Goal: Information Seeking & Learning: Learn about a topic

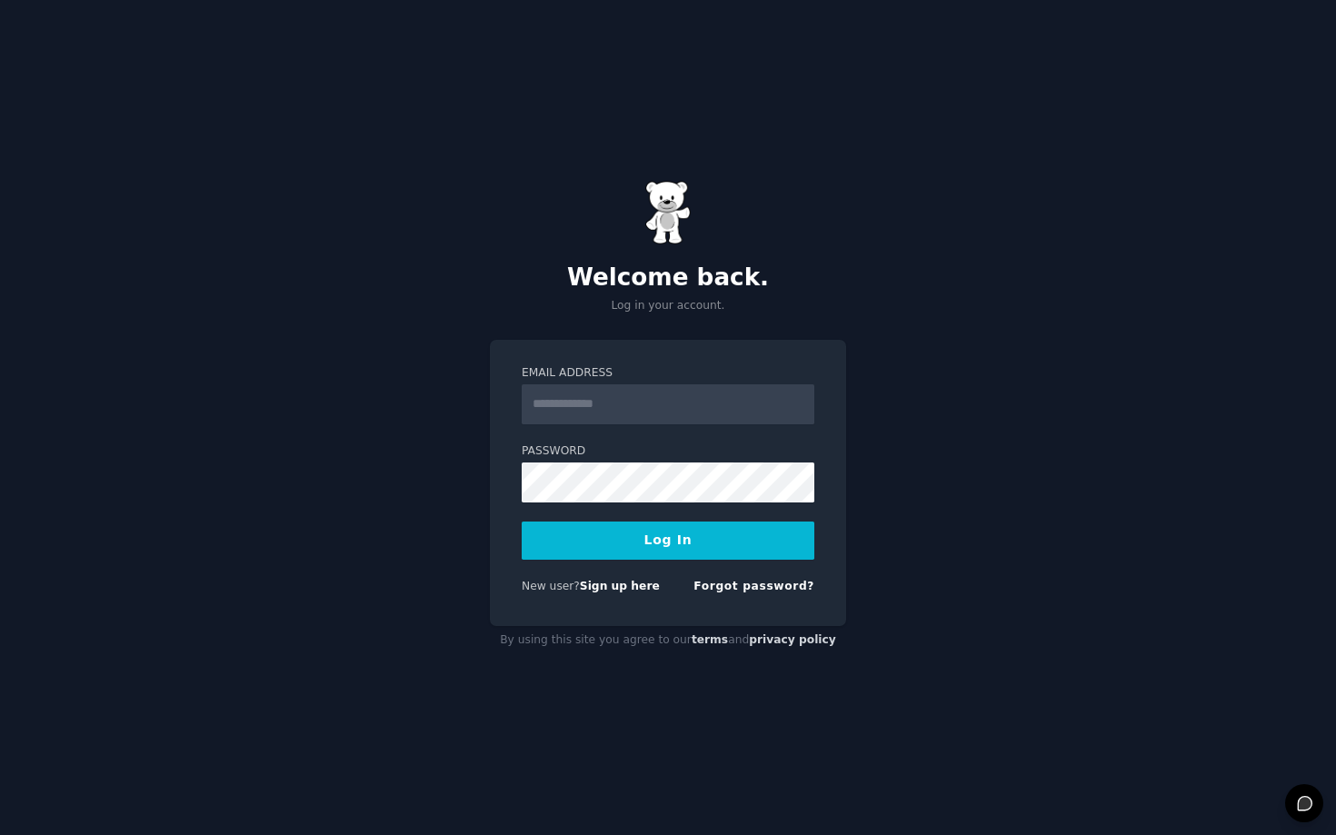
click at [606, 420] on input "Email Address" at bounding box center [668, 404] width 293 height 40
type input "**********"
click at [646, 516] on form "**********" at bounding box center [668, 483] width 293 height 236
click at [646, 533] on button "Log In" at bounding box center [668, 541] width 293 height 38
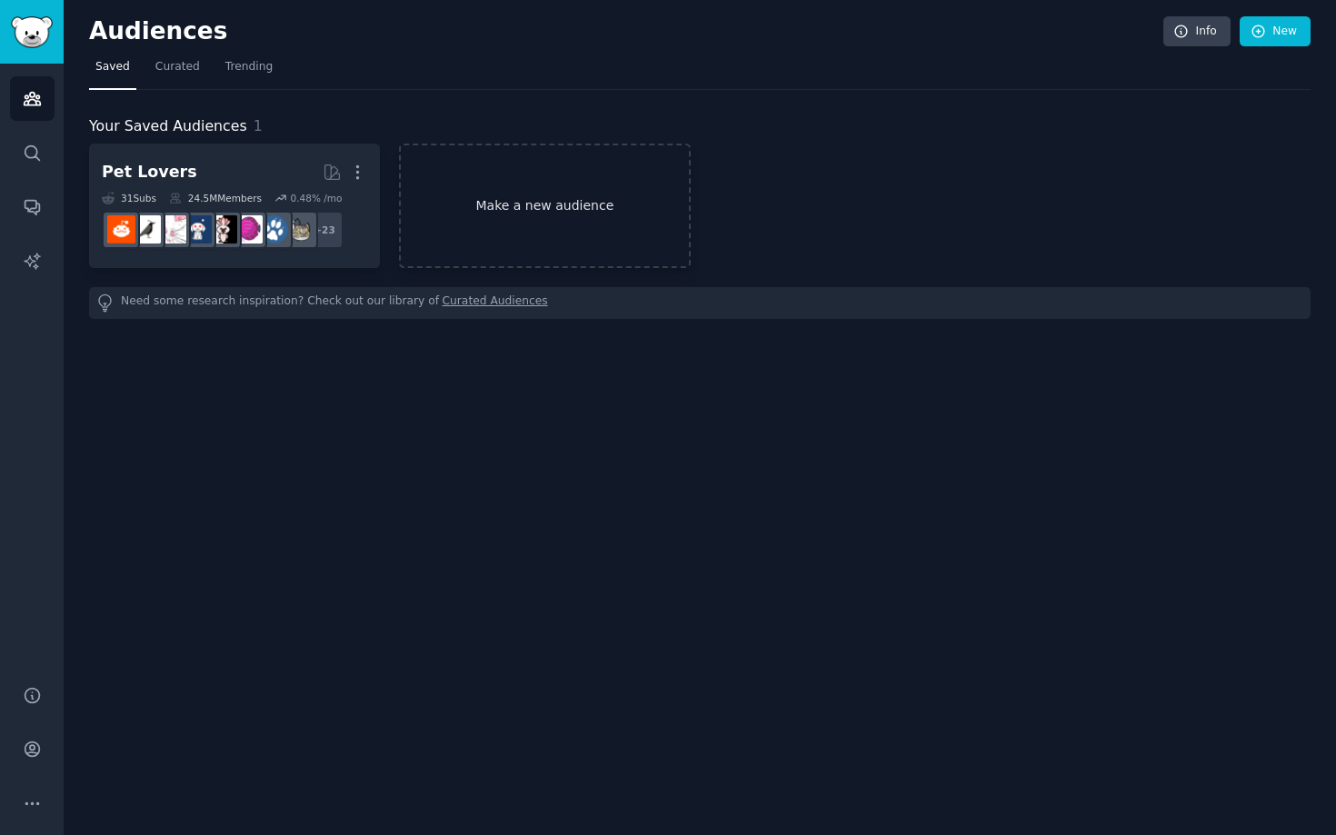
click at [468, 214] on link "Make a new audience" at bounding box center [544, 206] width 291 height 124
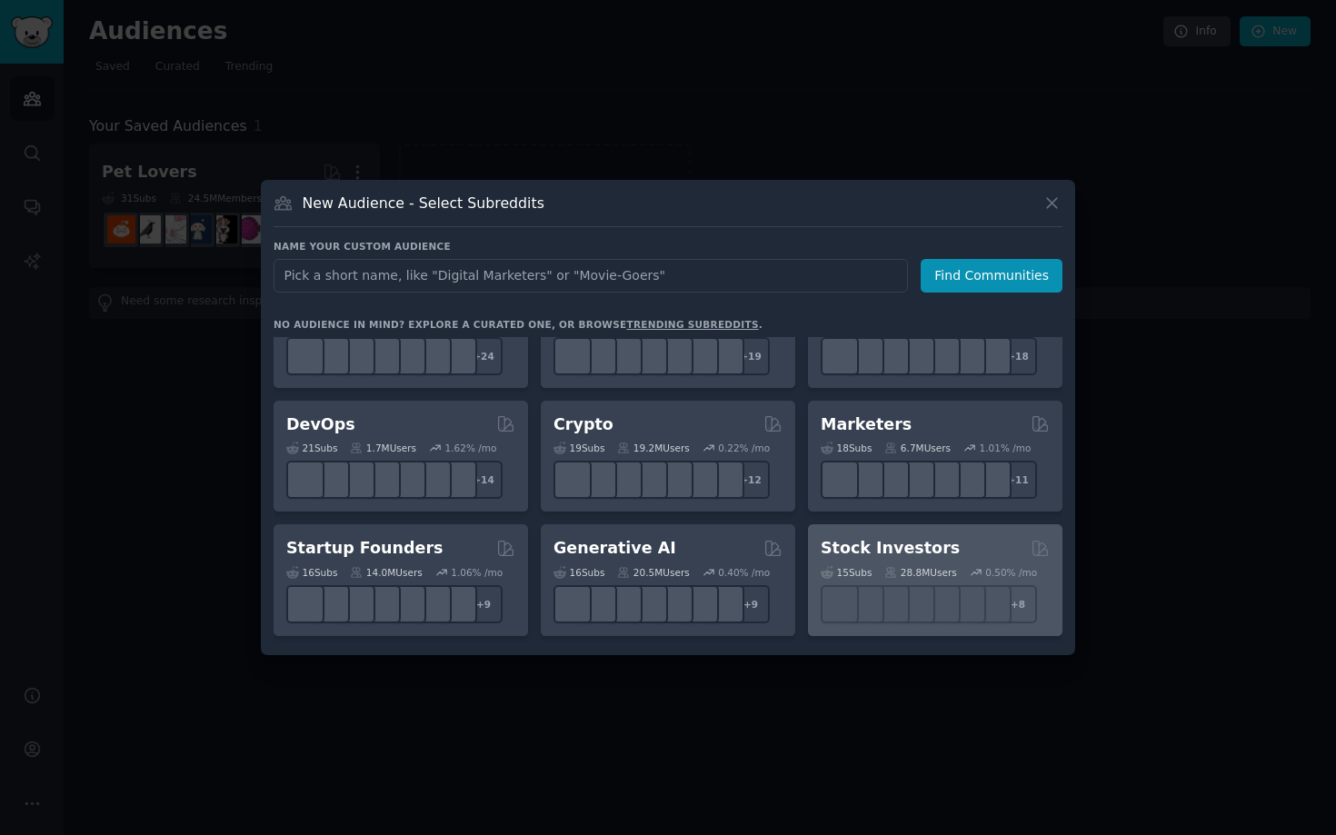
scroll to position [48, 0]
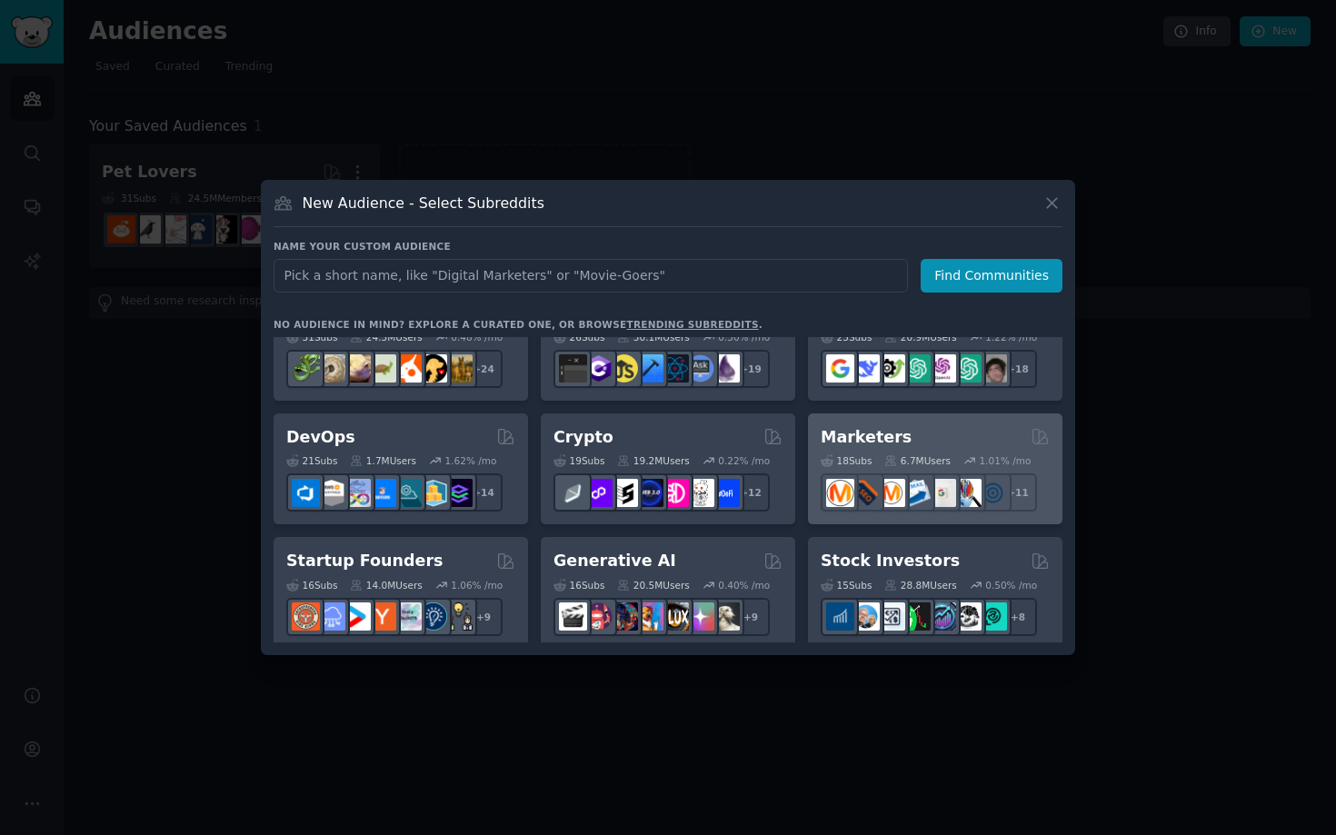
click at [913, 440] on div "Marketers" at bounding box center [935, 437] width 229 height 23
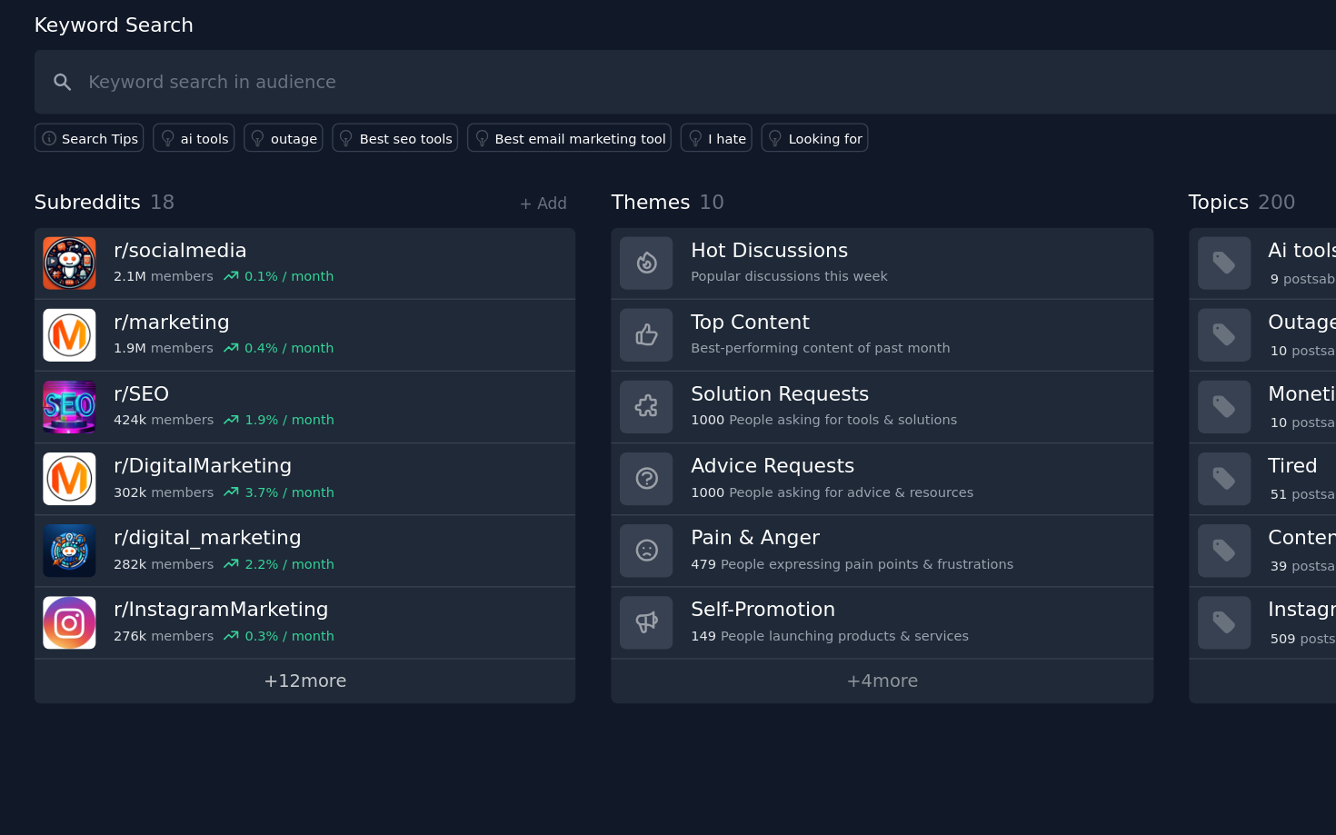
click at [304, 582] on link "+ 12 more" at bounding box center [284, 586] width 390 height 32
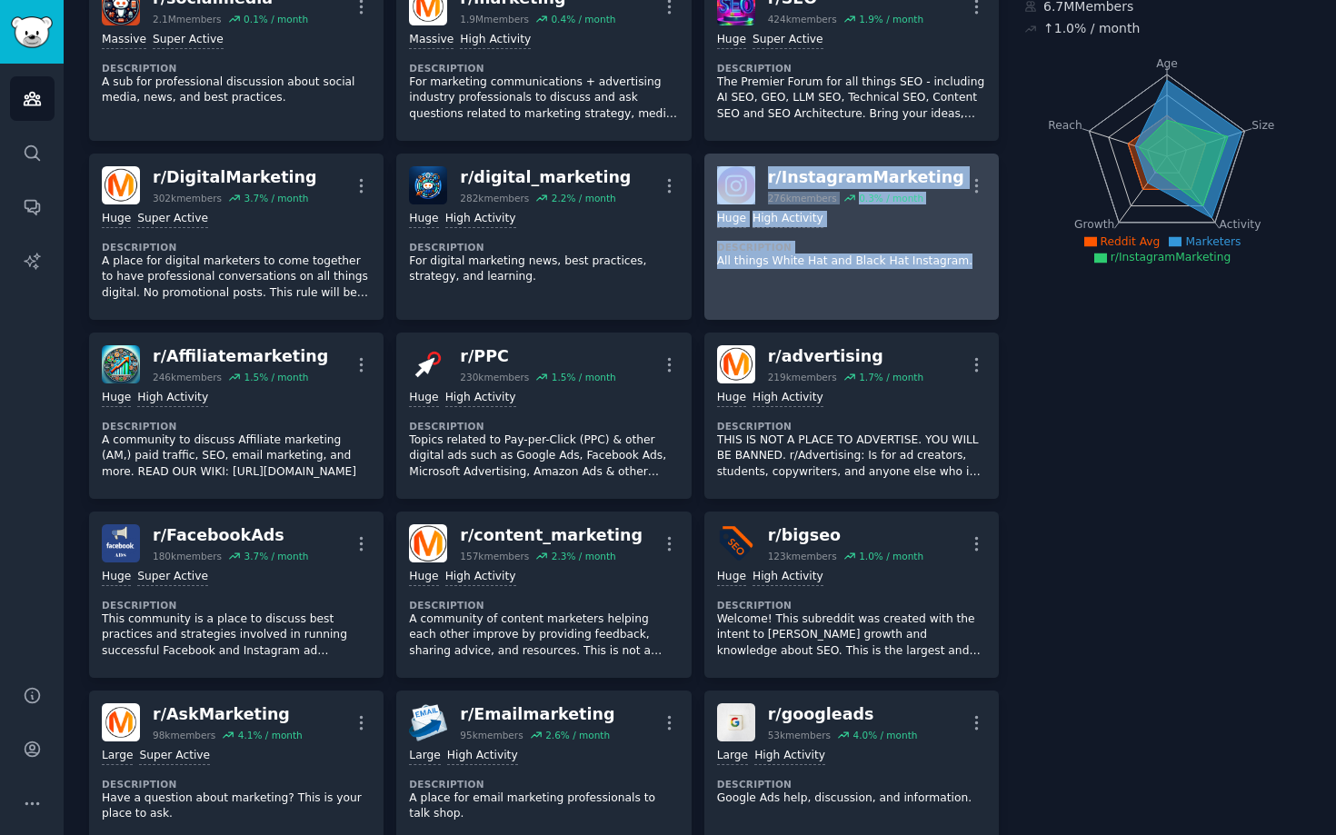
scroll to position [105, 0]
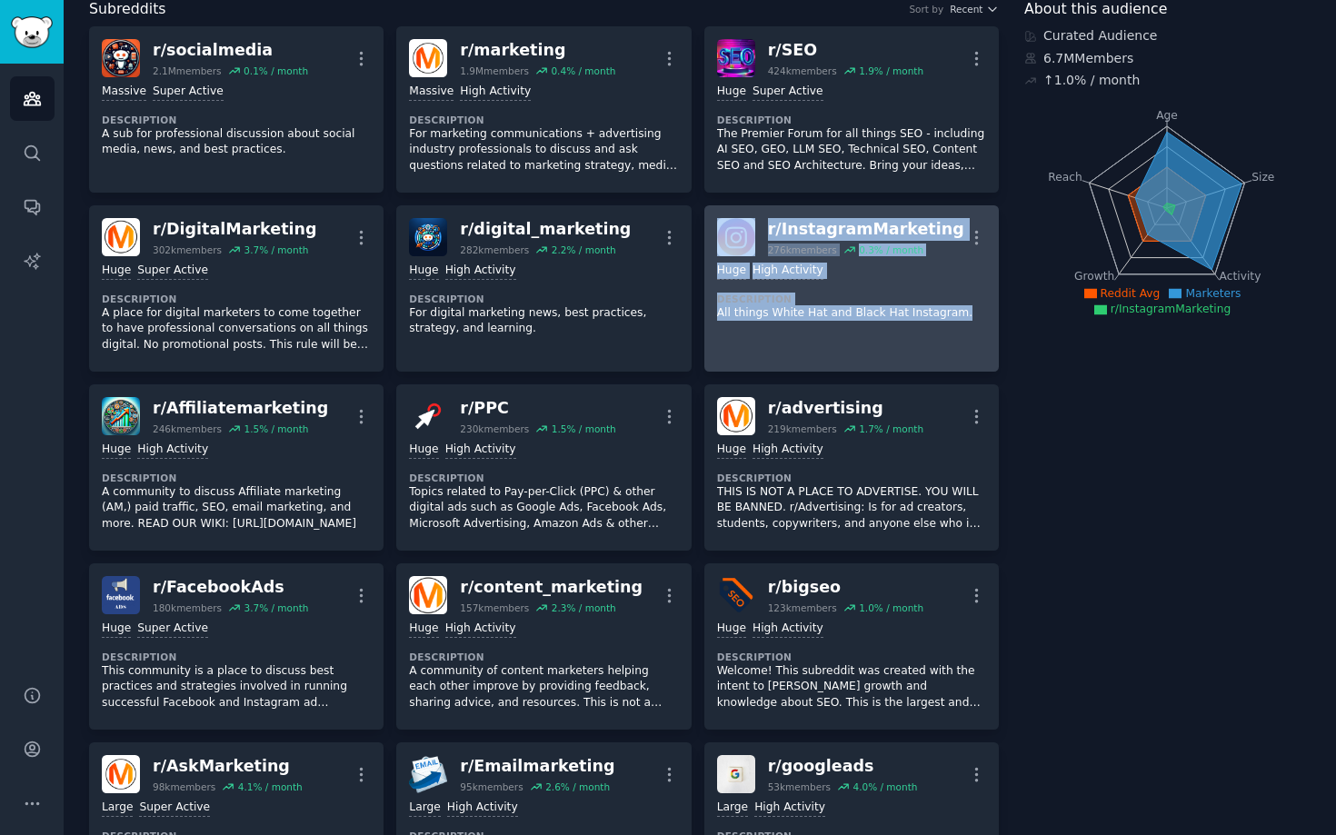
click at [810, 234] on div "r/ InstagramMarketing" at bounding box center [866, 229] width 196 height 23
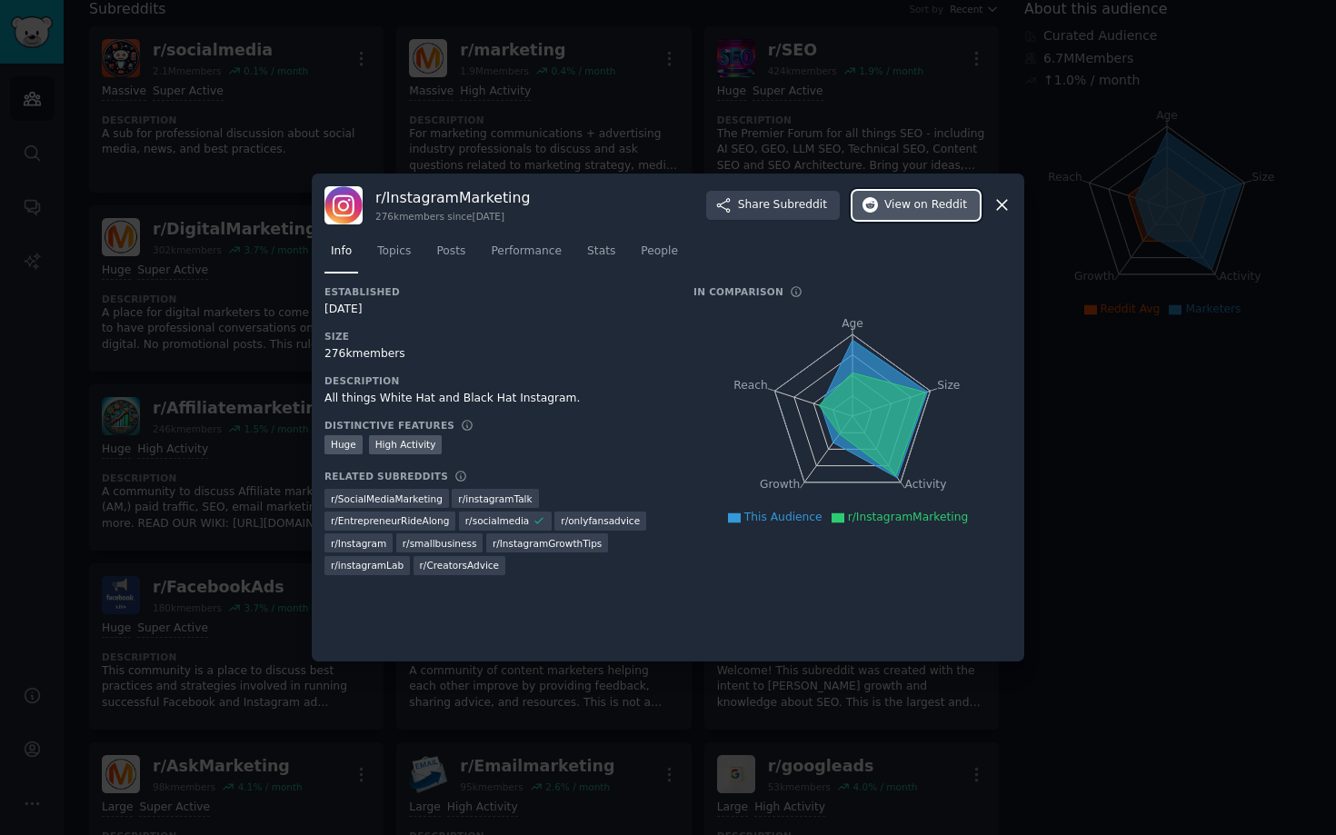
click at [914, 205] on span "View on Reddit" at bounding box center [925, 205] width 83 height 16
click at [246, 472] on div at bounding box center [668, 417] width 1336 height 835
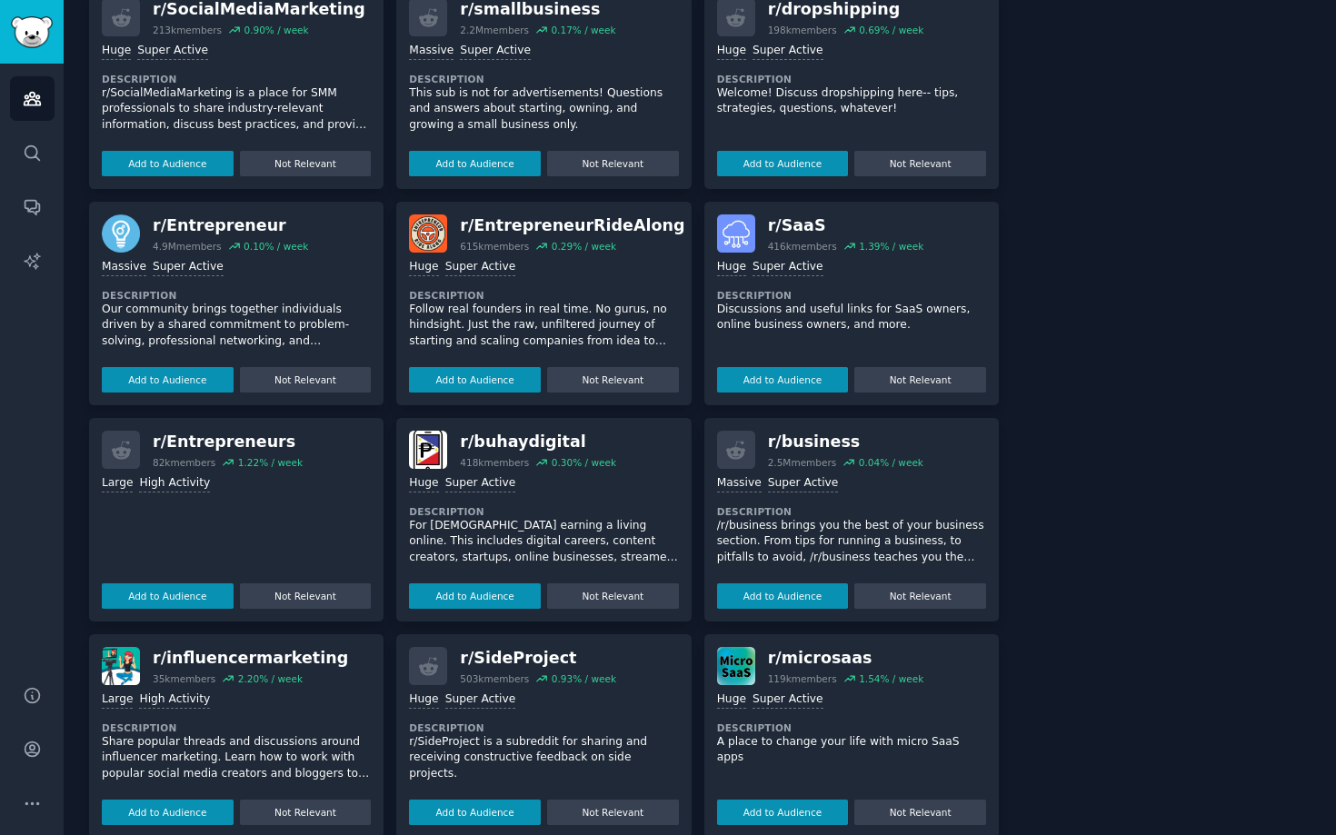
scroll to position [1273, 0]
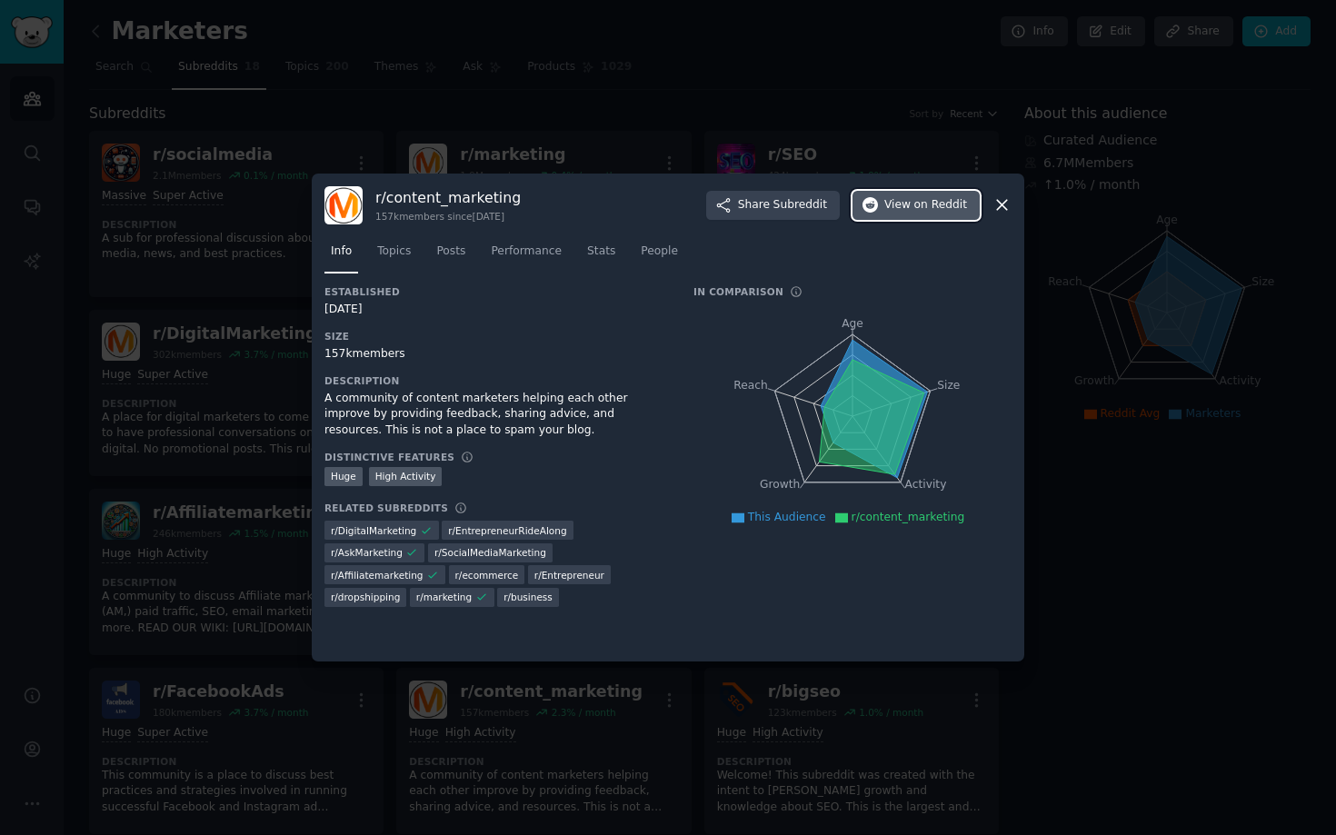
click at [902, 206] on span "View on Reddit" at bounding box center [925, 205] width 83 height 16
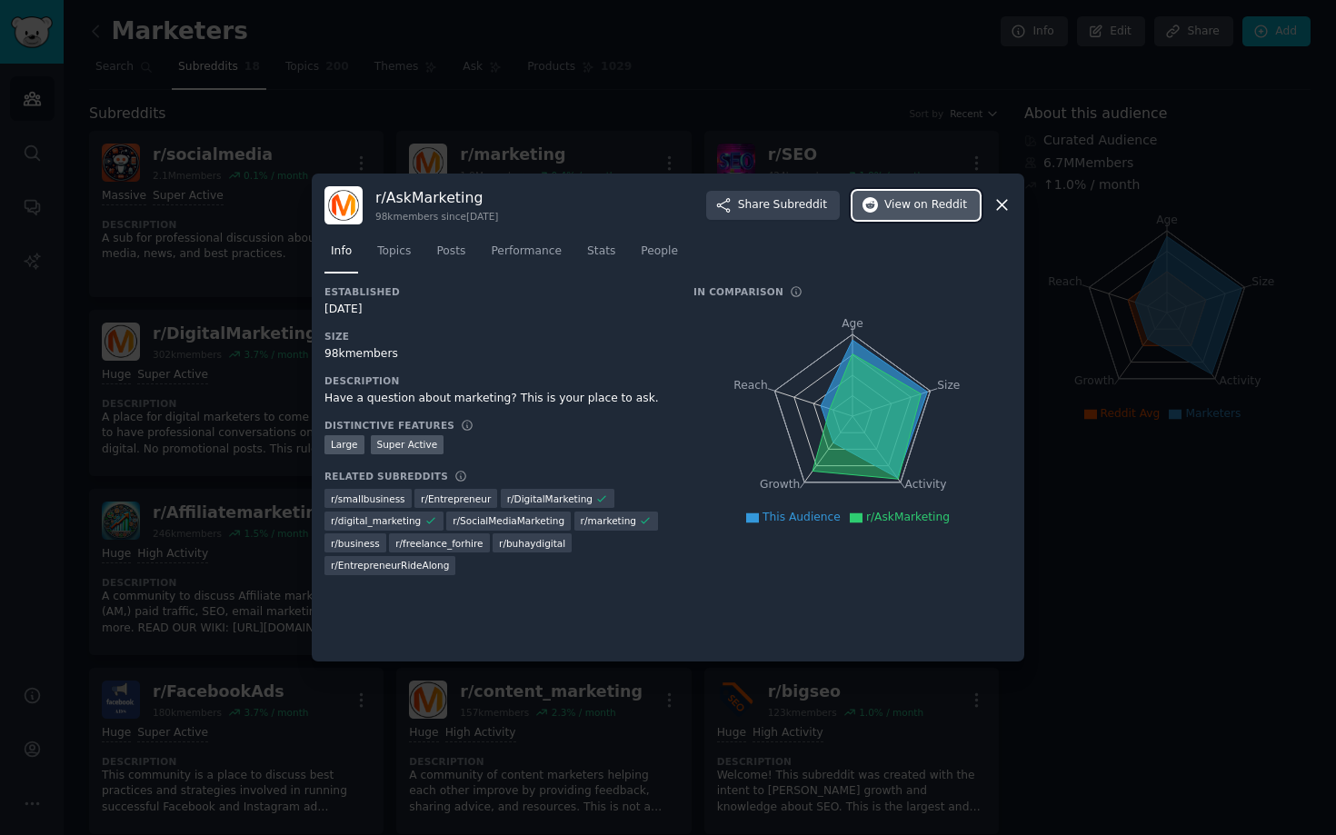
click at [923, 204] on span "on Reddit" at bounding box center [940, 205] width 53 height 16
